Goal: Check status

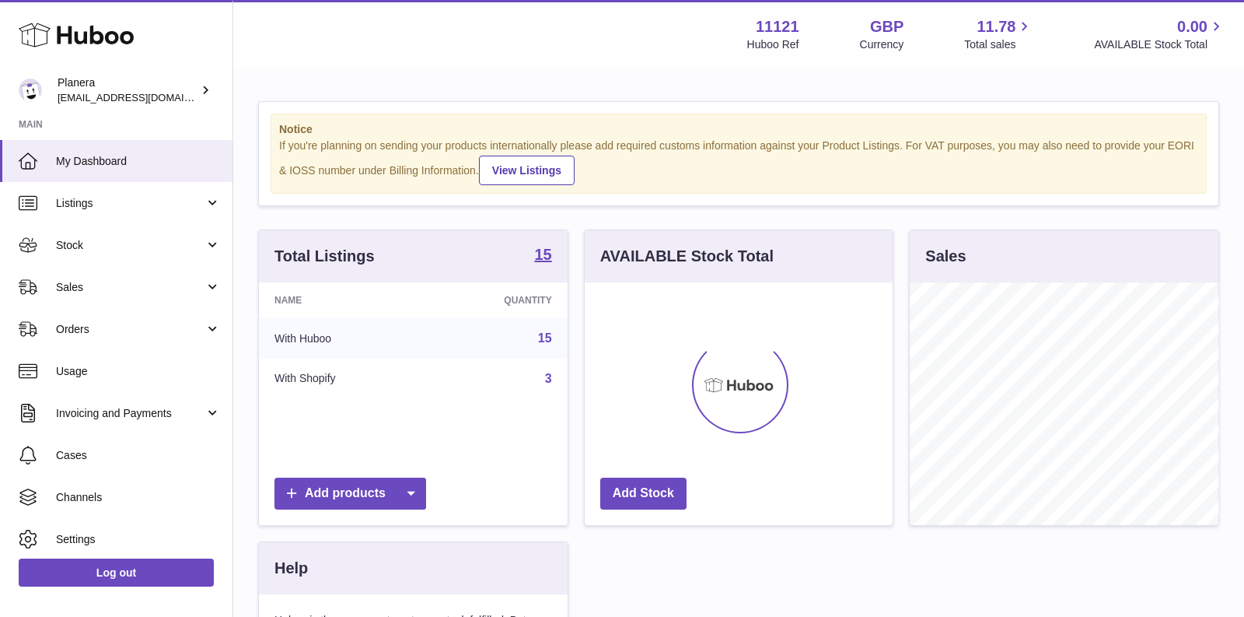
scroll to position [242, 309]
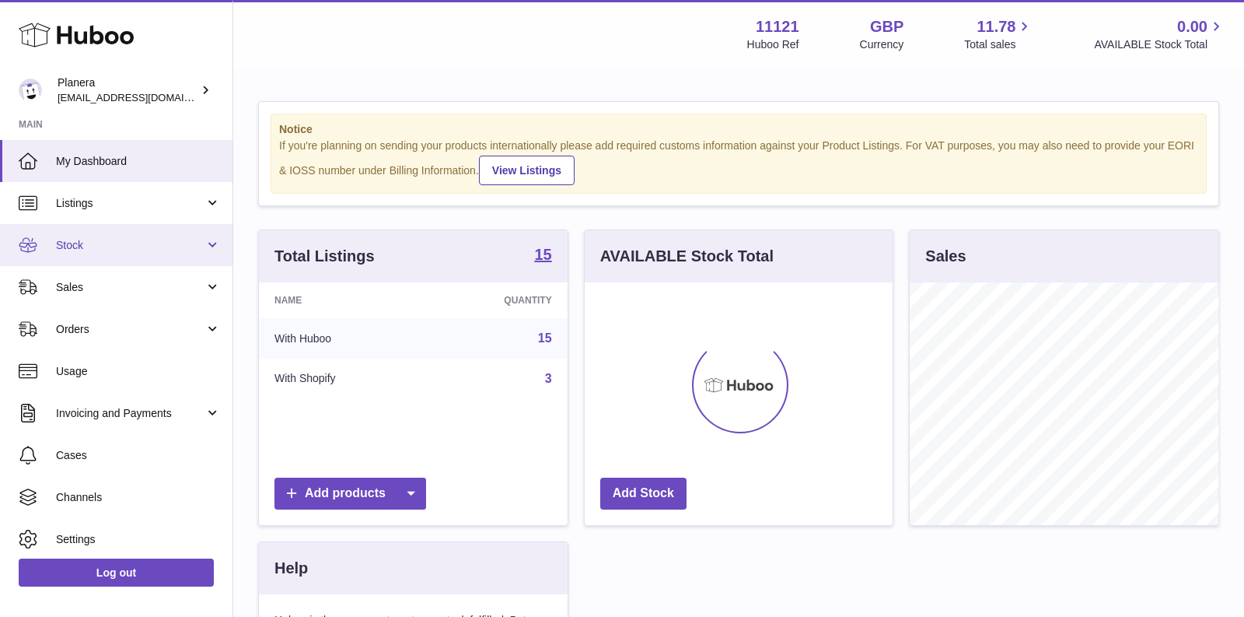
click at [93, 254] on link "Stock" at bounding box center [116, 245] width 233 height 42
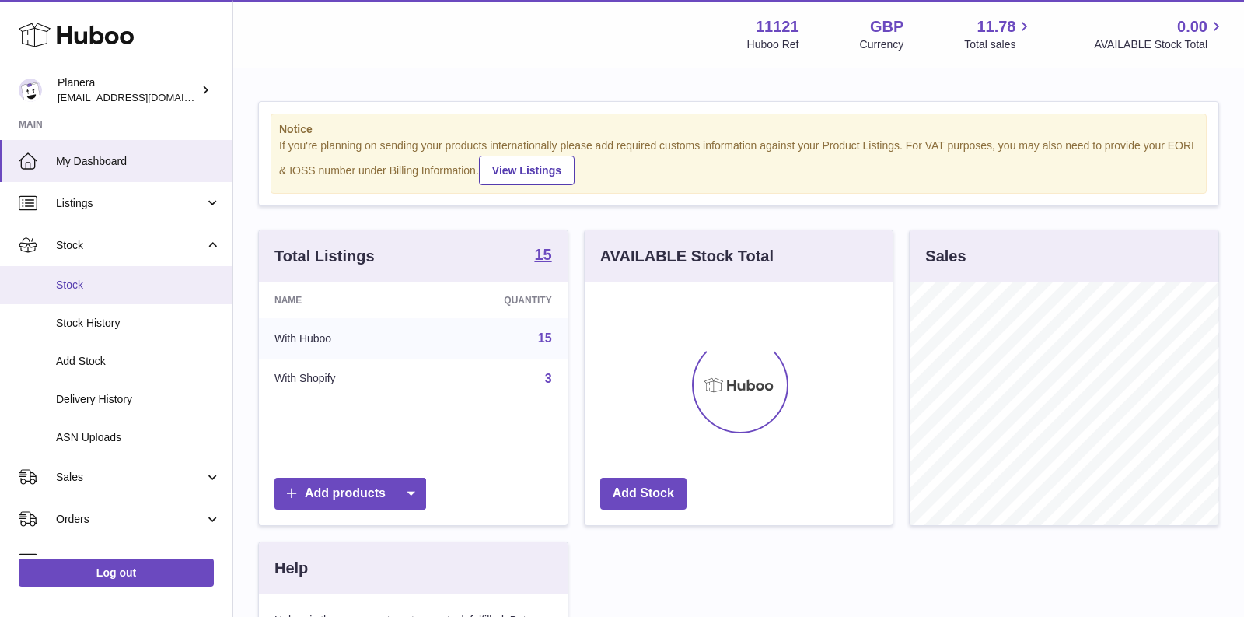
click at [86, 290] on span "Stock" at bounding box center [138, 285] width 165 height 15
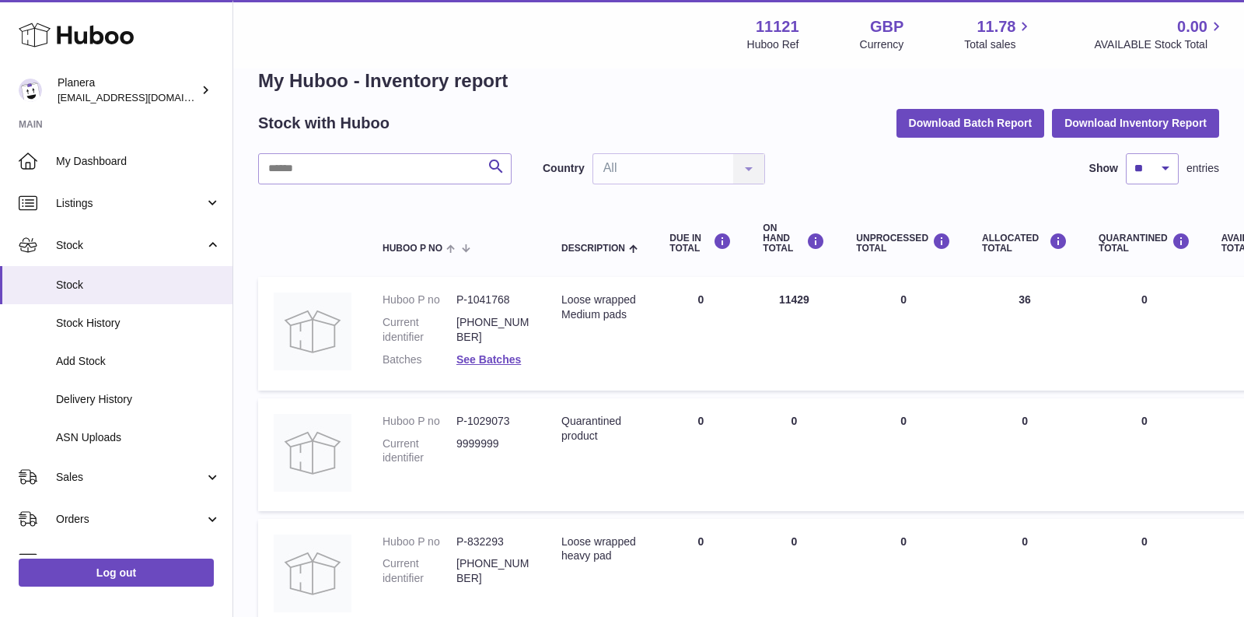
scroll to position [27, 0]
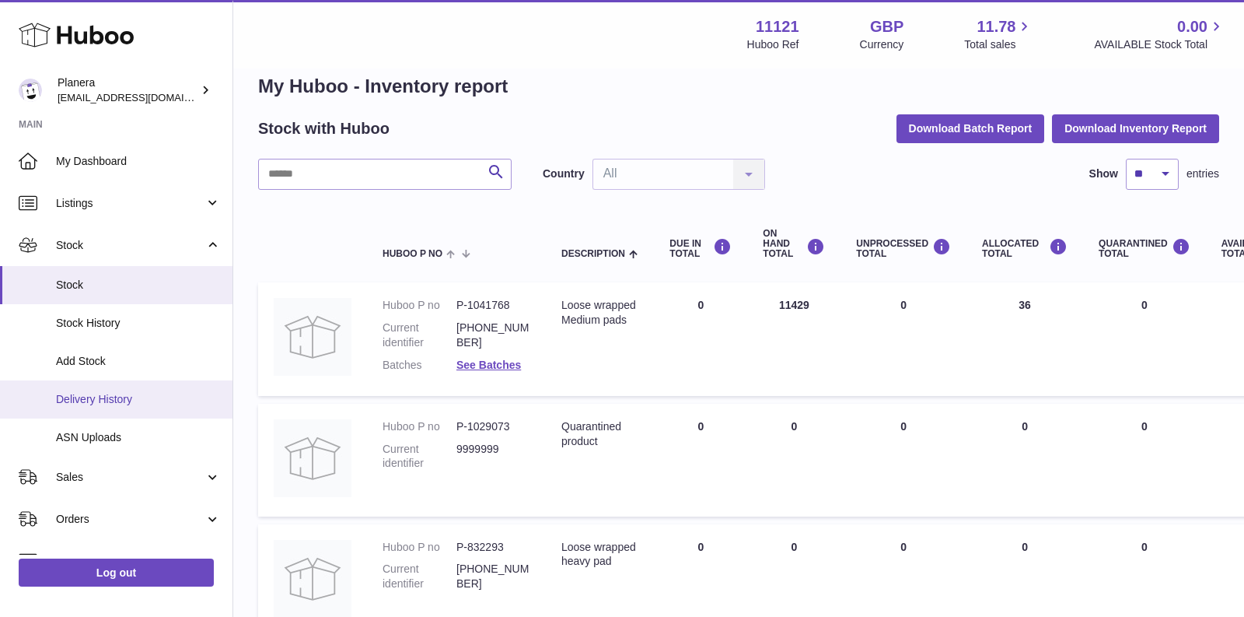
click at [97, 388] on link "Delivery History" at bounding box center [116, 399] width 233 height 38
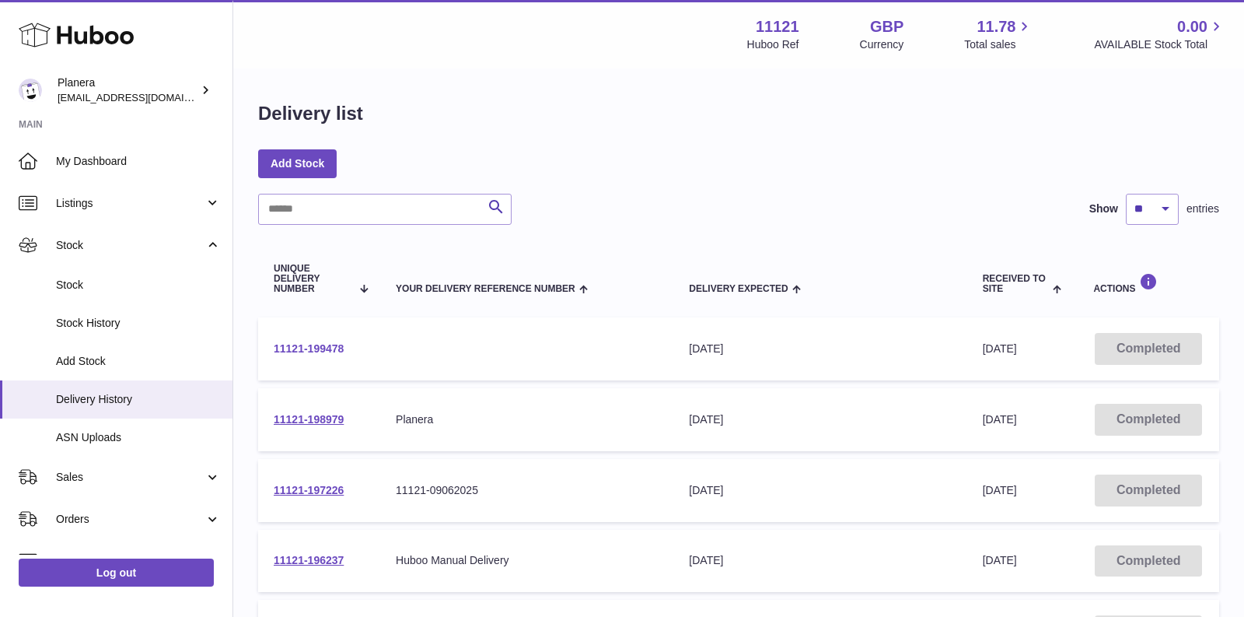
click at [301, 345] on link "11121-199478" at bounding box center [309, 348] width 70 height 12
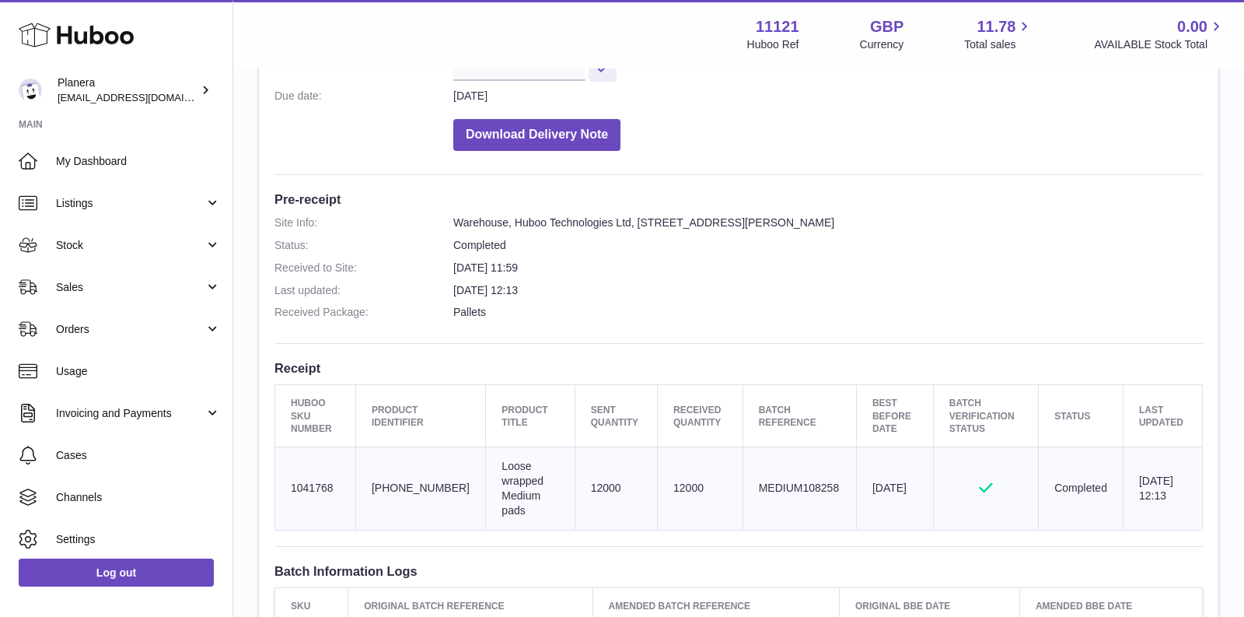
scroll to position [292, 0]
